Goal: Task Accomplishment & Management: Complete application form

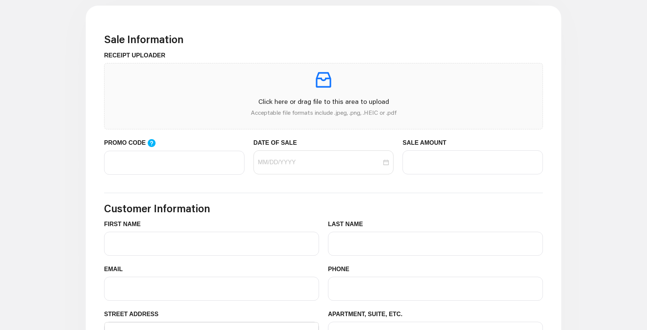
scroll to position [276, 0]
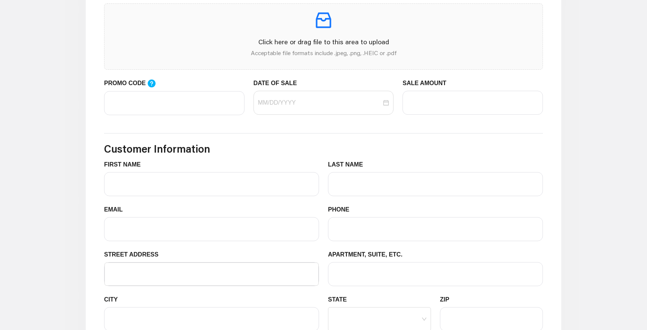
click at [203, 82] on div "PROMO CODE" at bounding box center [174, 85] width 140 height 12
click at [185, 111] on input "PROMO CODE" at bounding box center [174, 103] width 140 height 24
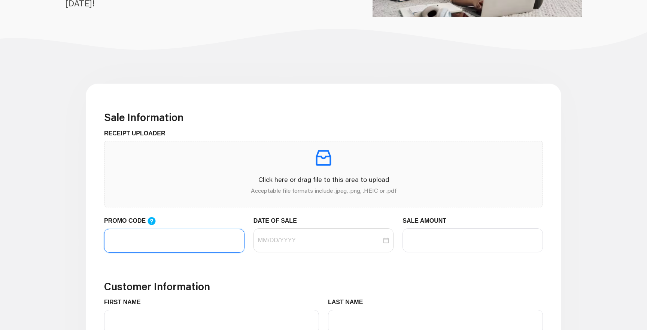
scroll to position [147, 0]
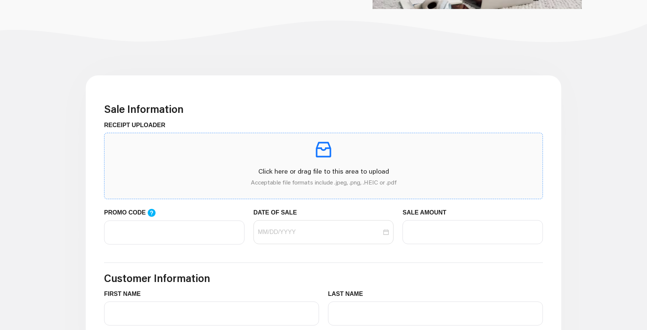
click at [319, 169] on p "Click here or drag file to this area to upload" at bounding box center [324, 171] width 426 height 10
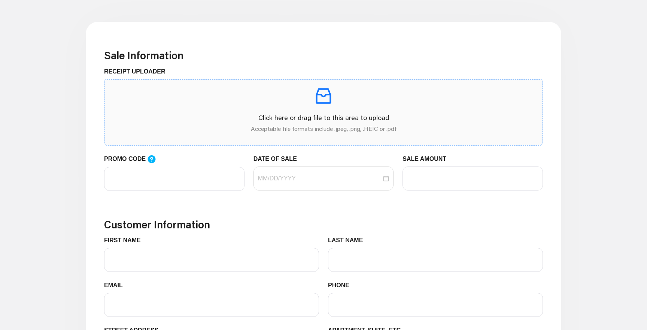
scroll to position [217, 0]
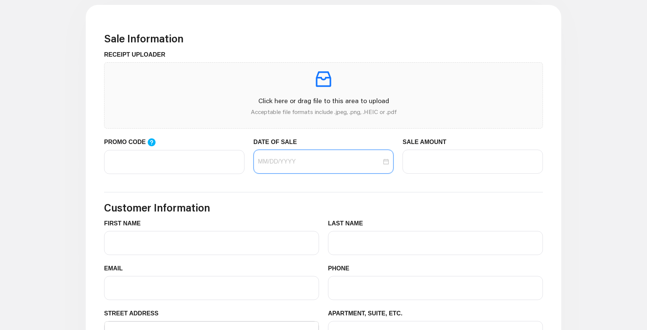
click at [270, 159] on input "DATE OF SALE" at bounding box center [320, 161] width 124 height 9
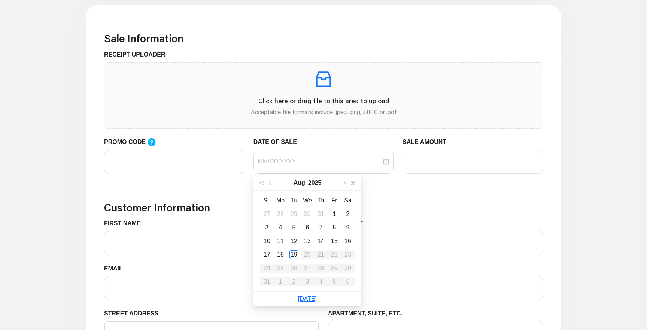
click at [283, 145] on label "DATE OF SALE" at bounding box center [278, 141] width 49 height 9
click at [283, 157] on input "DATE OF SALE" at bounding box center [320, 161] width 124 height 9
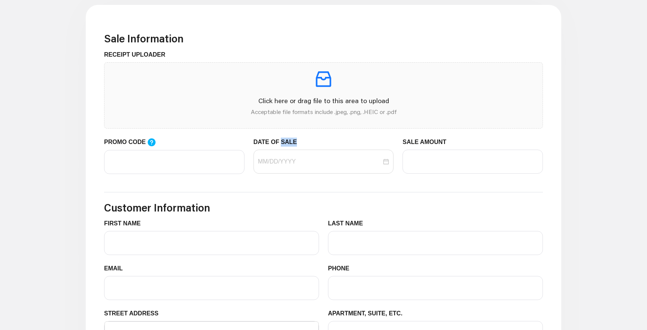
click at [283, 145] on label "DATE OF SALE" at bounding box center [278, 141] width 49 height 9
click at [283, 157] on input "DATE OF SALE" at bounding box center [320, 161] width 124 height 9
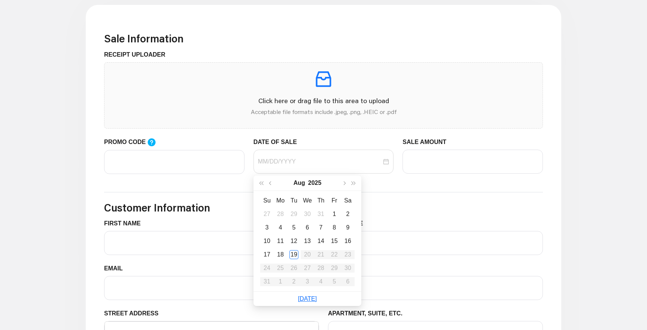
click at [307, 44] on h3 "Sale Information" at bounding box center [323, 38] width 439 height 13
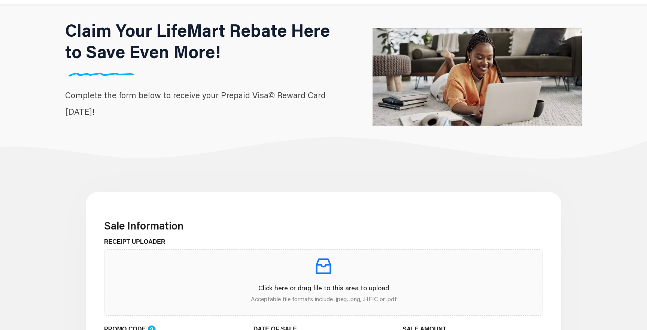
scroll to position [0, 0]
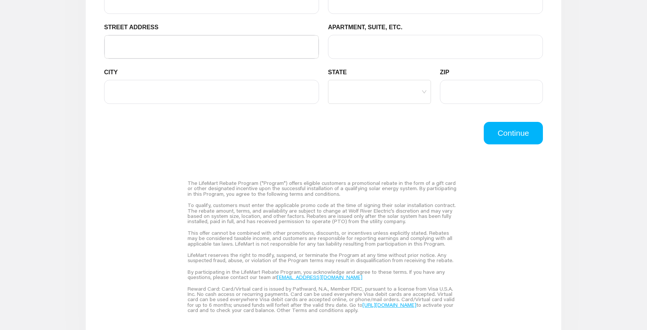
scroll to position [618, 0]
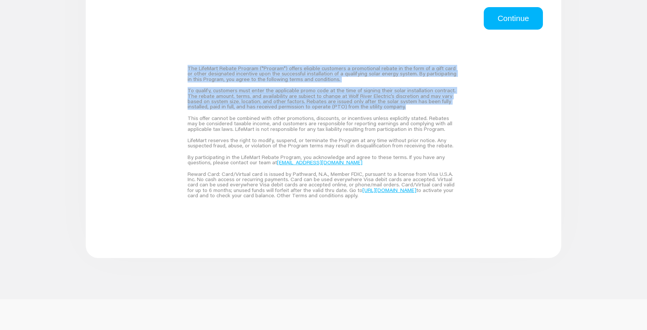
drag, startPoint x: 188, startPoint y: 69, endPoint x: 376, endPoint y: 112, distance: 192.9
click at [376, 112] on div "The LifeMart Rebate Program ("Program") offers eligible customers a promotional…" at bounding box center [324, 132] width 290 height 157
click at [376, 112] on div "To qualify, customers must enter the applicable promo code at the time of signi…" at bounding box center [324, 99] width 272 height 28
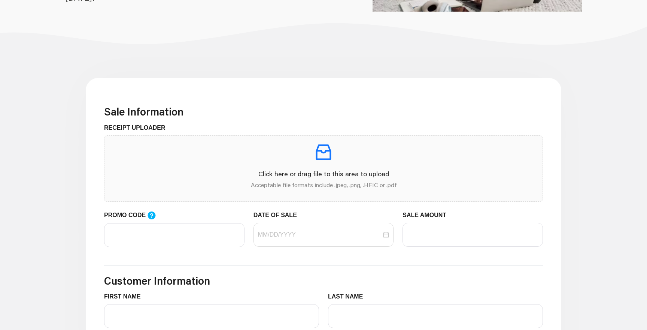
scroll to position [0, 0]
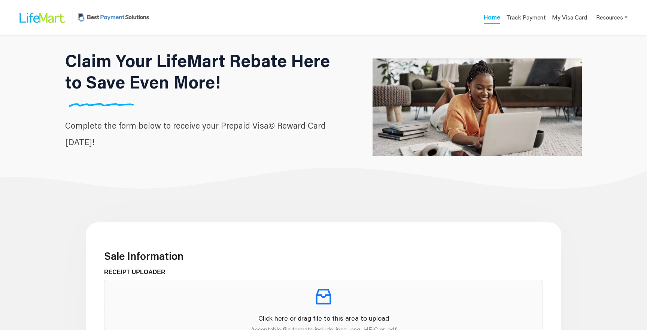
click at [315, 58] on h1 "Claim Your LifeMart Rebate Here to Save Even More!" at bounding box center [203, 71] width 276 height 43
click at [329, 64] on h1 "Claim Your LifeMart Rebate Here to Save Even More!" at bounding box center [203, 71] width 276 height 43
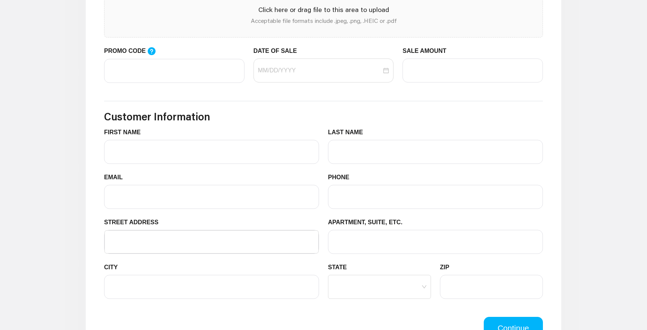
scroll to position [311, 0]
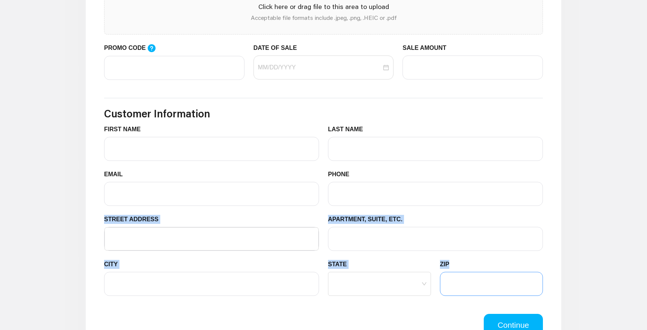
drag, startPoint x: 99, startPoint y: 221, endPoint x: 474, endPoint y: 281, distance: 380.0
click at [474, 280] on div "Sale Information RECEIPT UPLOADER Click here or drag file to this area to uploa…" at bounding box center [324, 237] width 476 height 653
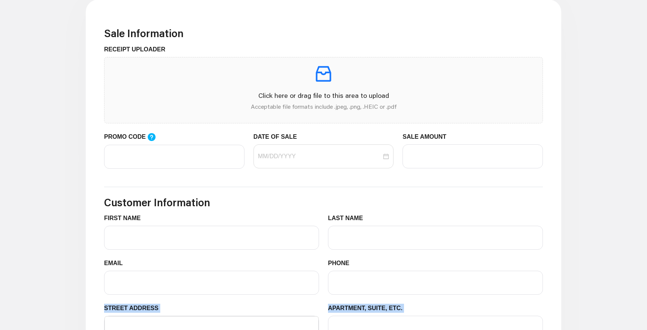
scroll to position [221, 0]
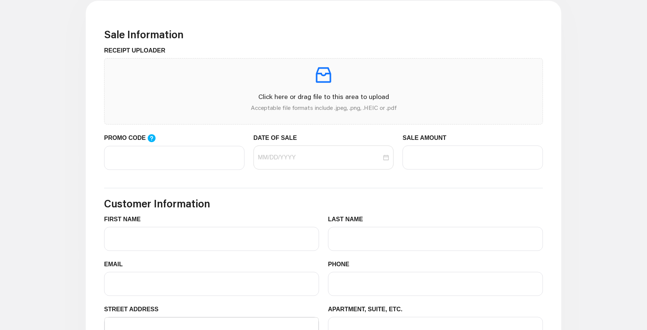
click at [341, 39] on h3 "Sale Information" at bounding box center [323, 34] width 439 height 13
